Goal: Task Accomplishment & Management: Complete application form

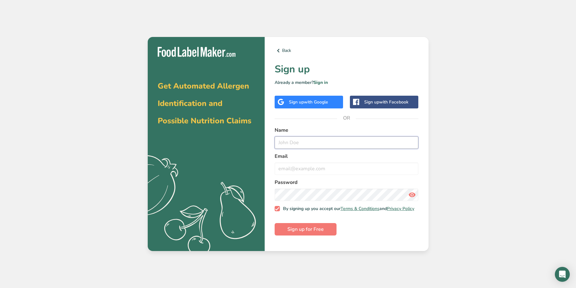
click at [302, 141] on input "text" at bounding box center [347, 142] width 144 height 12
type input "[PERSON_NAME]"
click at [293, 171] on input "email" at bounding box center [347, 169] width 144 height 12
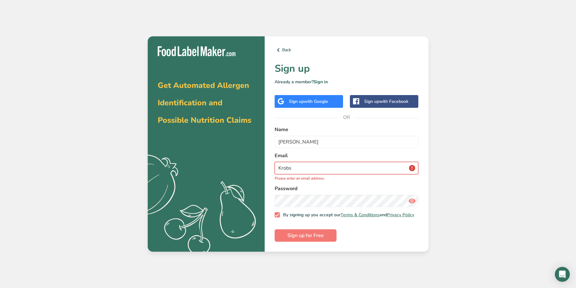
click at [294, 164] on input "Krobs" at bounding box center [347, 168] width 144 height 12
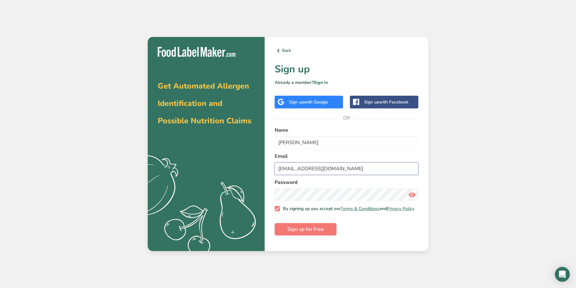
type input "[EMAIL_ADDRESS][DOMAIN_NAME]"
click at [411, 236] on form "Name [PERSON_NAME] Email [EMAIL_ADDRESS][DOMAIN_NAME] Password By signing up yo…" at bounding box center [347, 181] width 144 height 109
click at [316, 233] on span "Sign up for Free" at bounding box center [305, 229] width 36 height 7
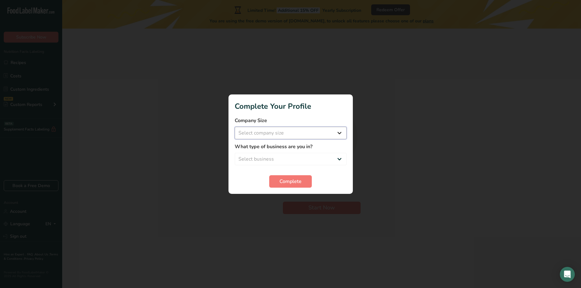
click at [235, 127] on select "Select company size Fewer than 10 Employees 10 to 50 Employees 51 to 500 Employ…" at bounding box center [291, 133] width 112 height 12
select select "3"
click option "51 to 500 Employees" at bounding box center [0, 0] width 0 height 0
select select "1"
click option "Packaged Food Manufacturer" at bounding box center [0, 0] width 0 height 0
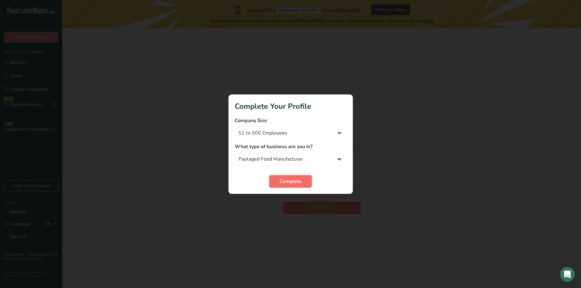
click at [287, 182] on span "Complete" at bounding box center [291, 181] width 22 height 7
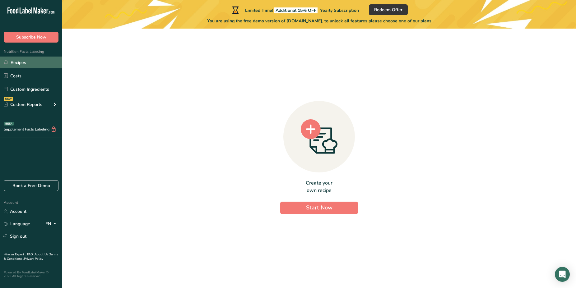
click at [23, 66] on link "Recipes" at bounding box center [31, 63] width 62 height 12
